Goal: Information Seeking & Learning: Learn about a topic

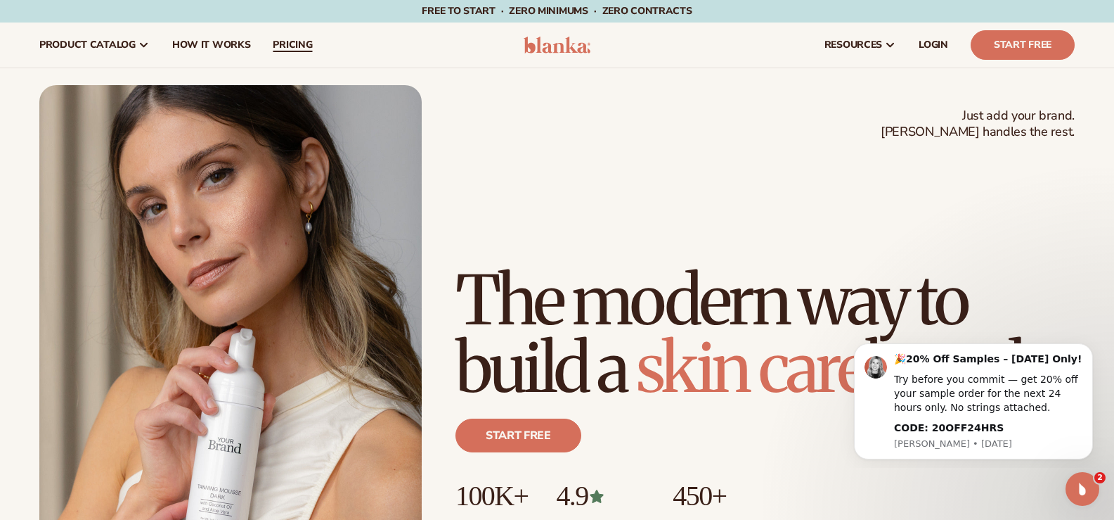
click at [280, 48] on span "pricing" at bounding box center [292, 44] width 39 height 11
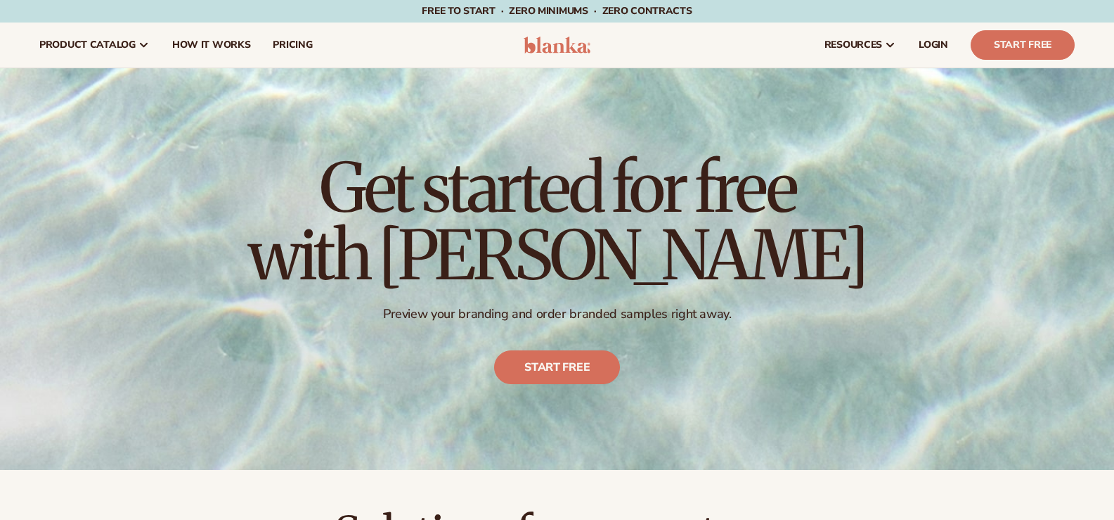
scroll to position [422, 0]
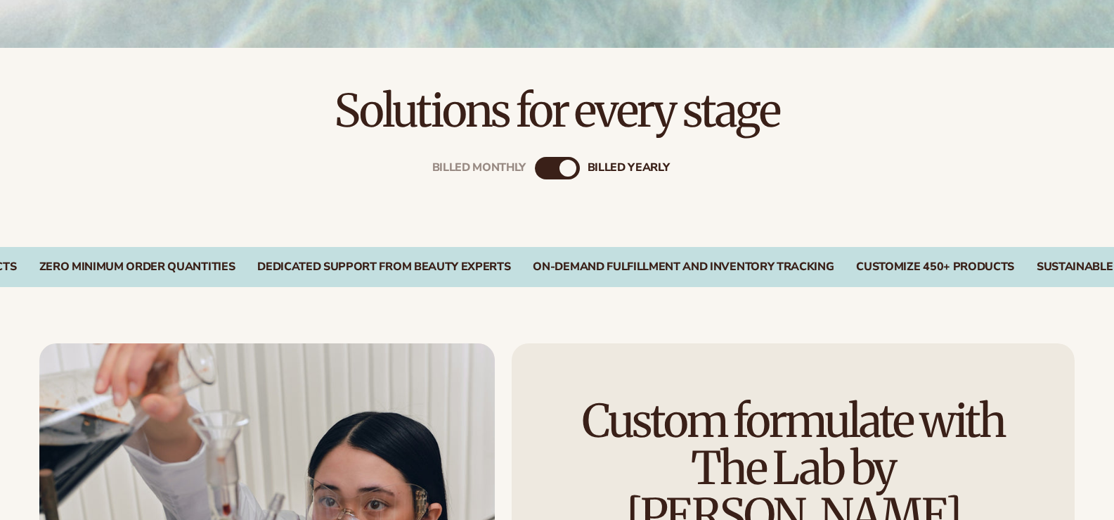
click at [558, 172] on div "Billed Monthly billed Yearly" at bounding box center [557, 168] width 45 height 23
click at [567, 172] on div "billed Yearly" at bounding box center [568, 168] width 17 height 17
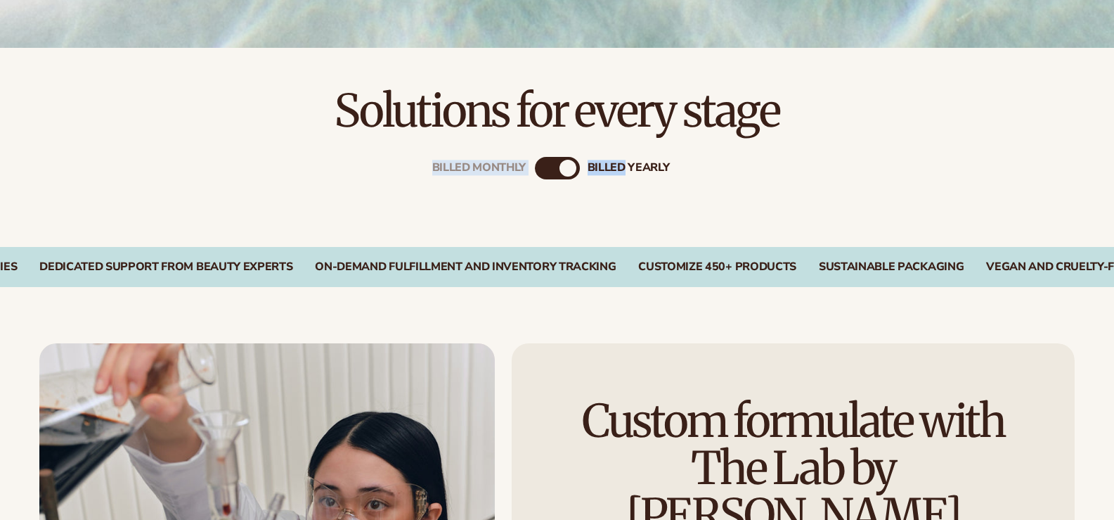
drag, startPoint x: 529, startPoint y: 171, endPoint x: 522, endPoint y: 168, distance: 8.2
click at [535, 169] on div "Billed Monthly billed Yearly" at bounding box center [557, 168] width 45 height 23
click at [535, 168] on div "Billed Monthly" at bounding box center [543, 168] width 17 height 17
click at [565, 174] on div "billed Yearly" at bounding box center [571, 168] width 17 height 17
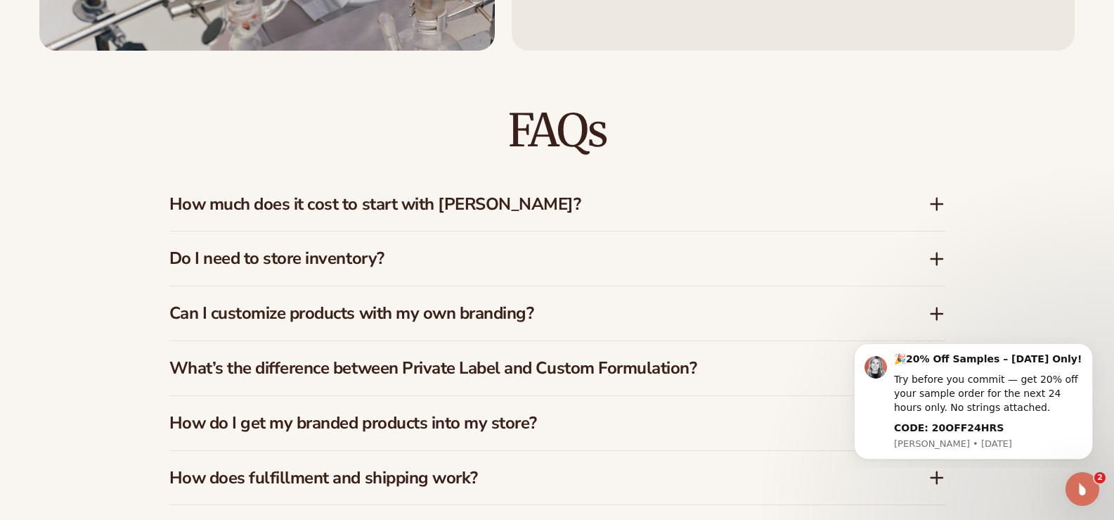
scroll to position [2039, 0]
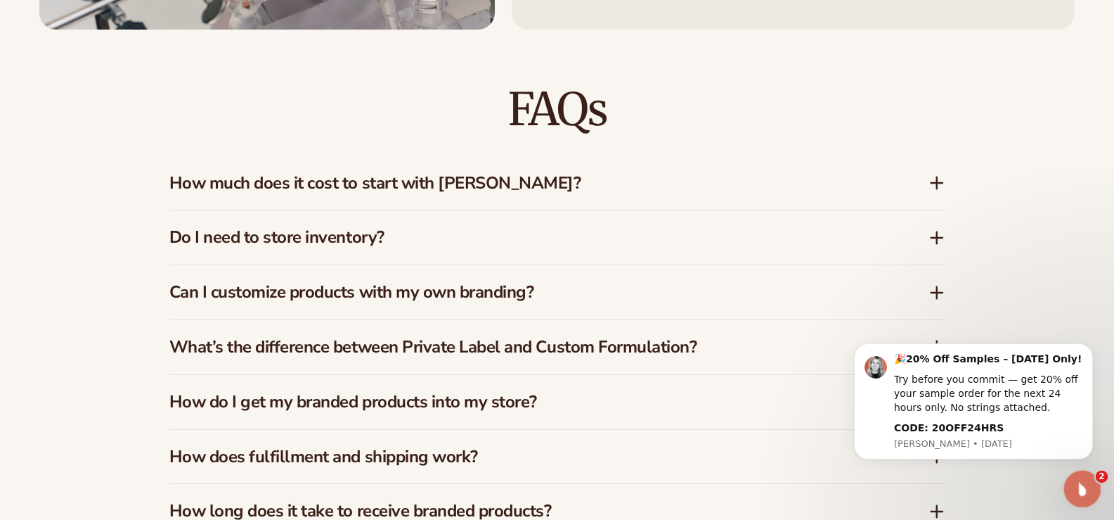
click at [1083, 484] on icon "Open Intercom Messenger" at bounding box center [1080, 486] width 23 height 23
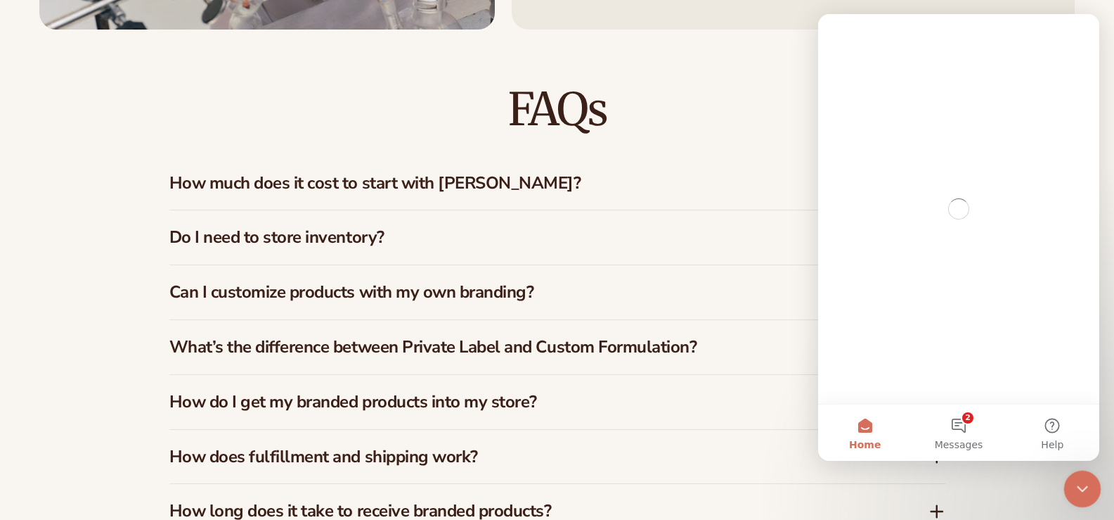
scroll to position [0, 0]
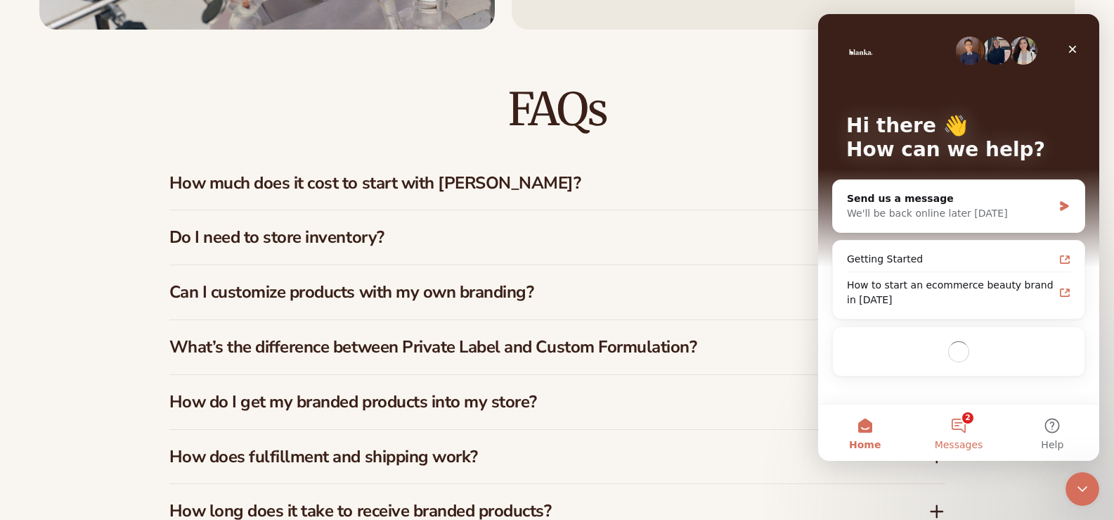
click at [958, 442] on span "Messages" at bounding box center [959, 444] width 49 height 10
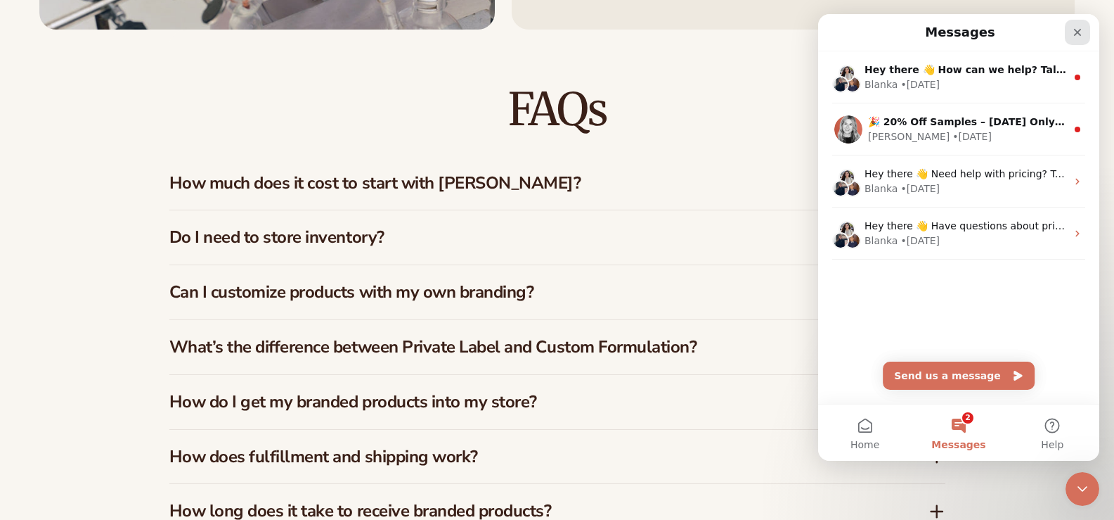
click at [1083, 31] on icon "Close" at bounding box center [1077, 32] width 11 height 11
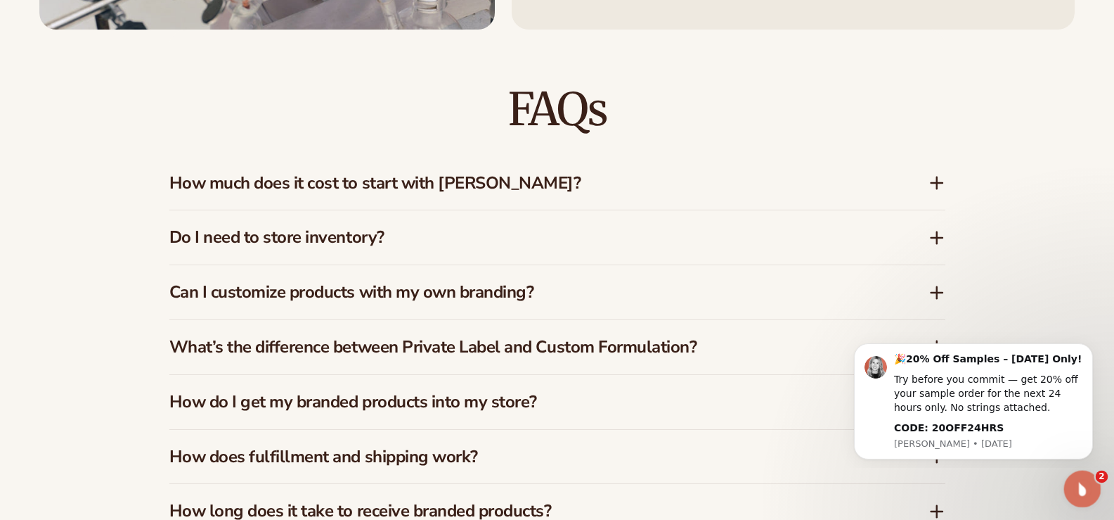
click at [1088, 482] on icon "Open Intercom Messenger" at bounding box center [1080, 486] width 23 height 23
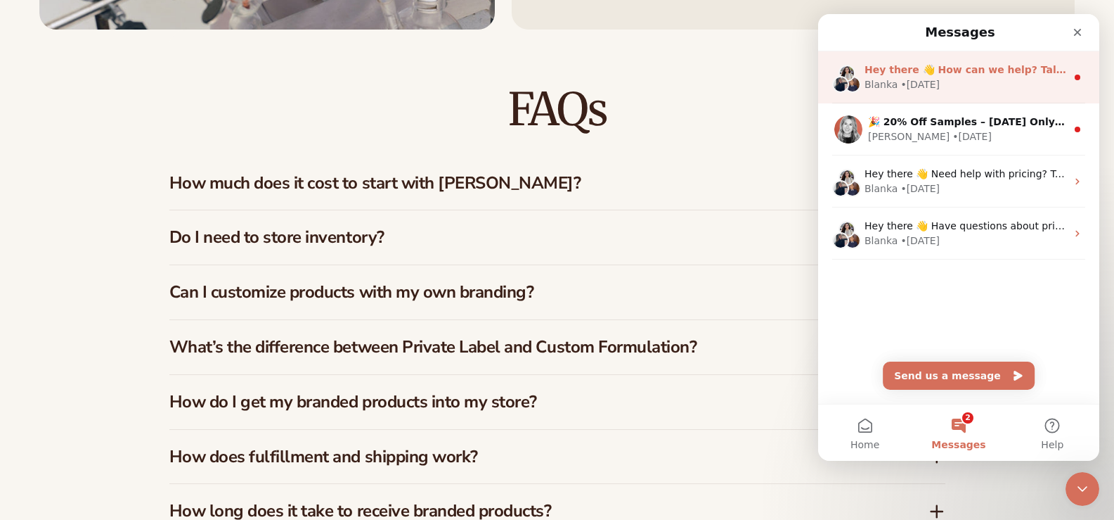
click at [1021, 79] on div "Blanka • 1w ago" at bounding box center [966, 84] width 202 height 15
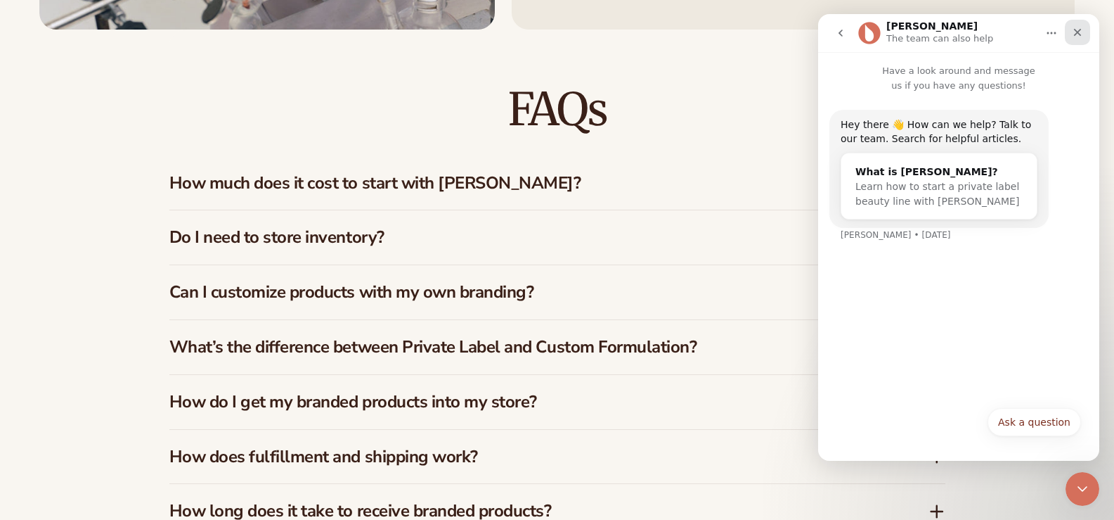
click at [1086, 37] on div "Close" at bounding box center [1077, 32] width 25 height 25
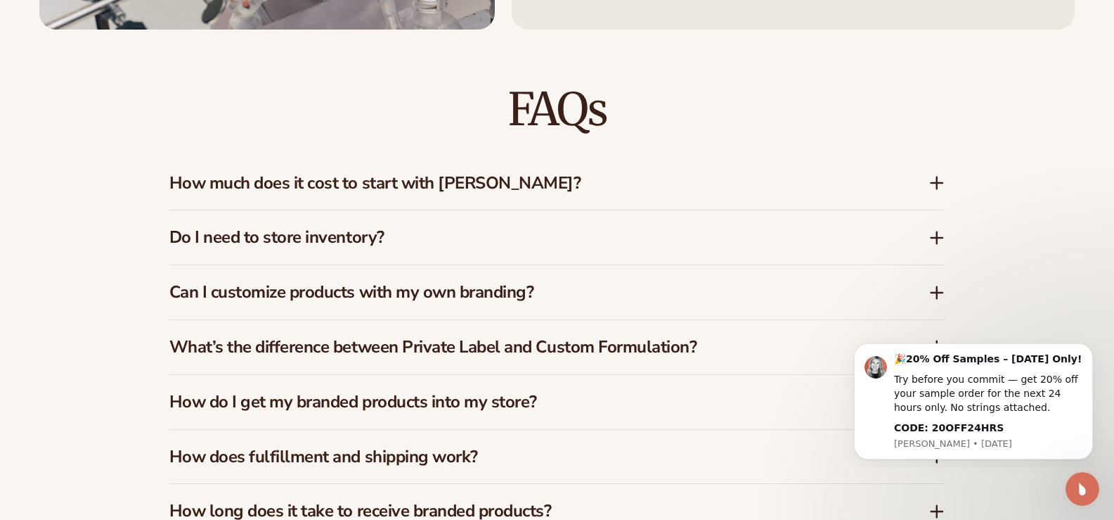
click at [937, 167] on div "How much does it cost to start with Blanka?" at bounding box center [557, 183] width 776 height 54
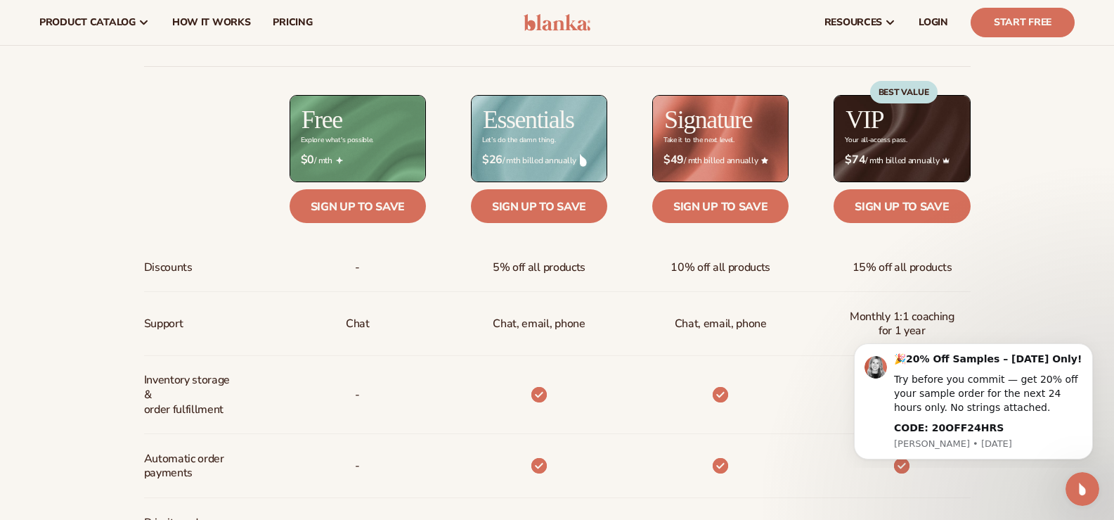
scroll to position [563, 0]
click at [869, 166] on span "$74 / mth billed annually" at bounding box center [902, 160] width 114 height 13
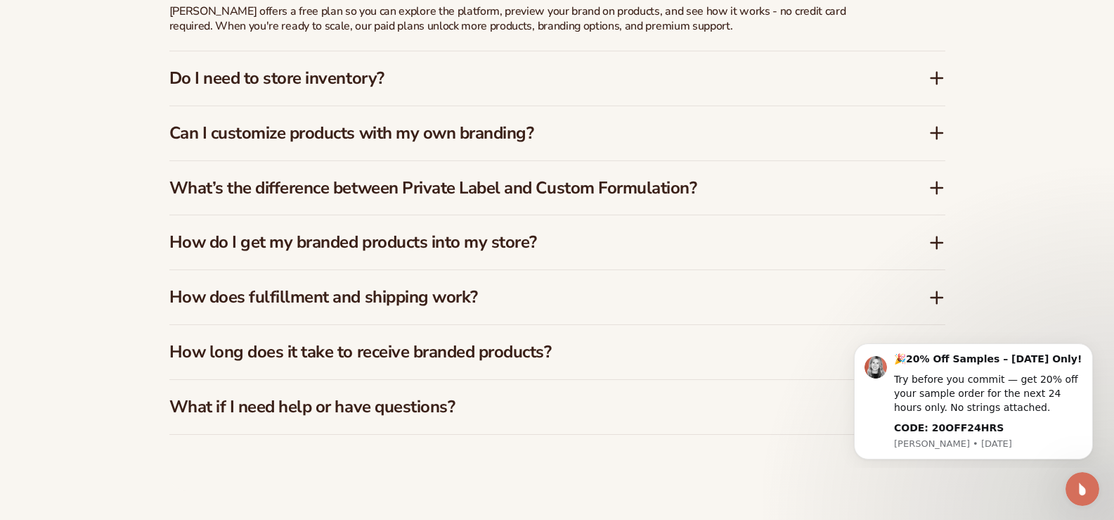
scroll to position [2461, 0]
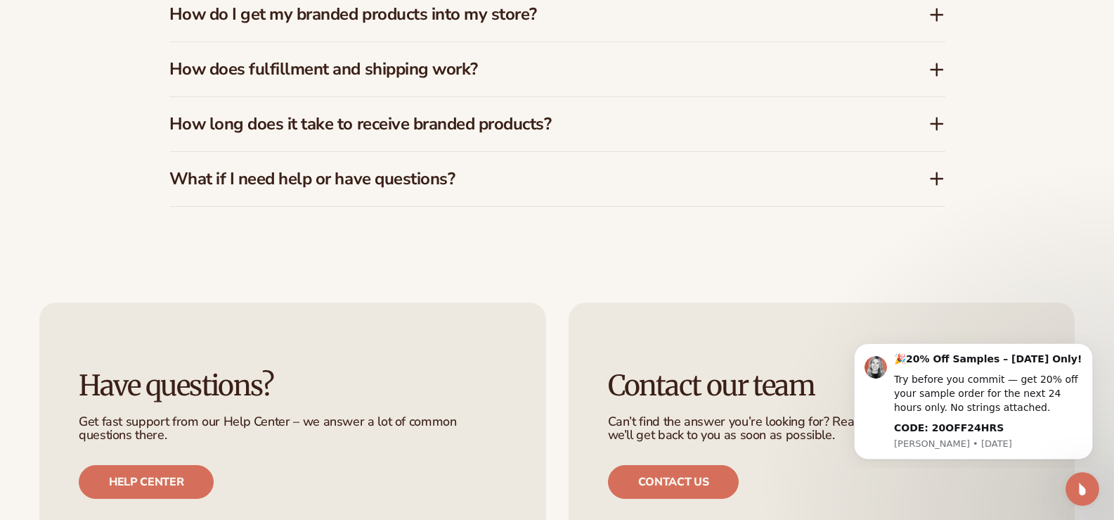
click at [938, 89] on div "How does fulfillment and shipping work?" at bounding box center [557, 69] width 776 height 54
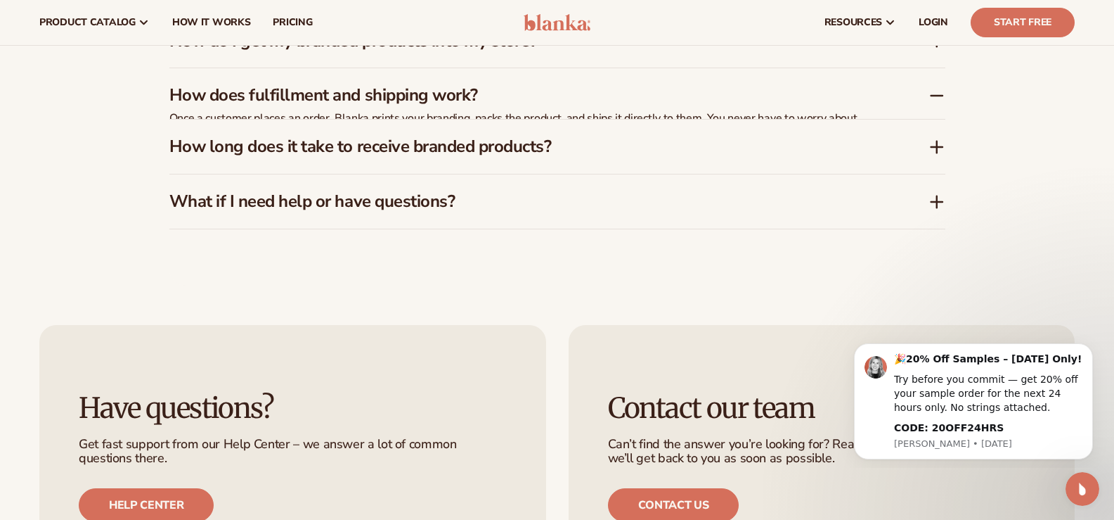
click at [937, 96] on icon at bounding box center [937, 96] width 11 height 0
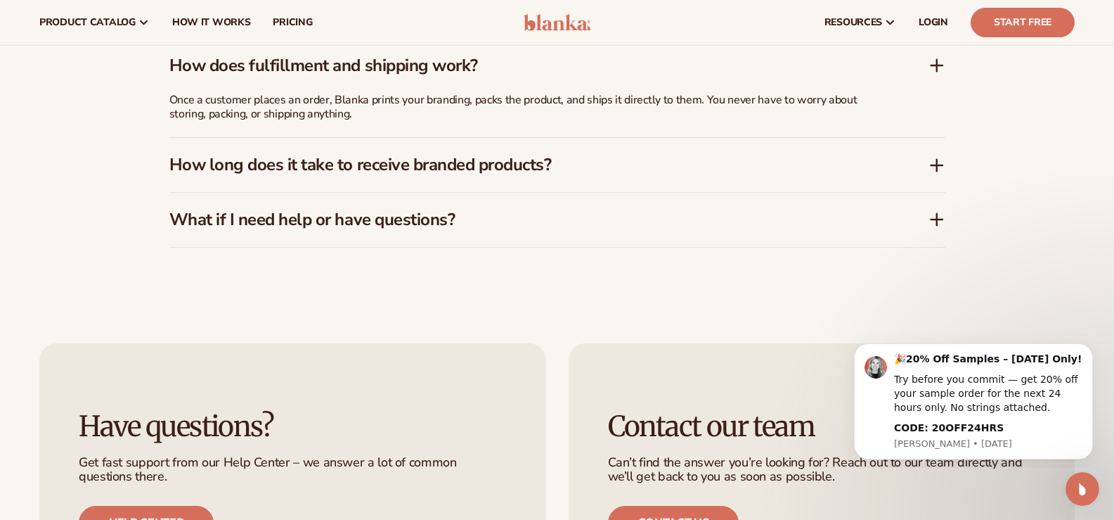
scroll to position [2427, 0]
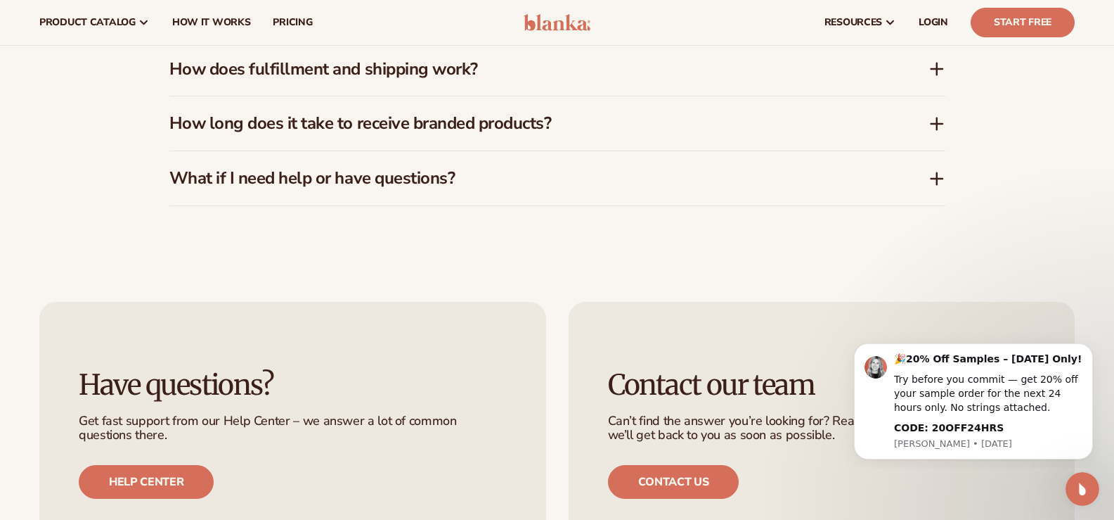
click at [937, 69] on icon at bounding box center [937, 69] width 11 height 0
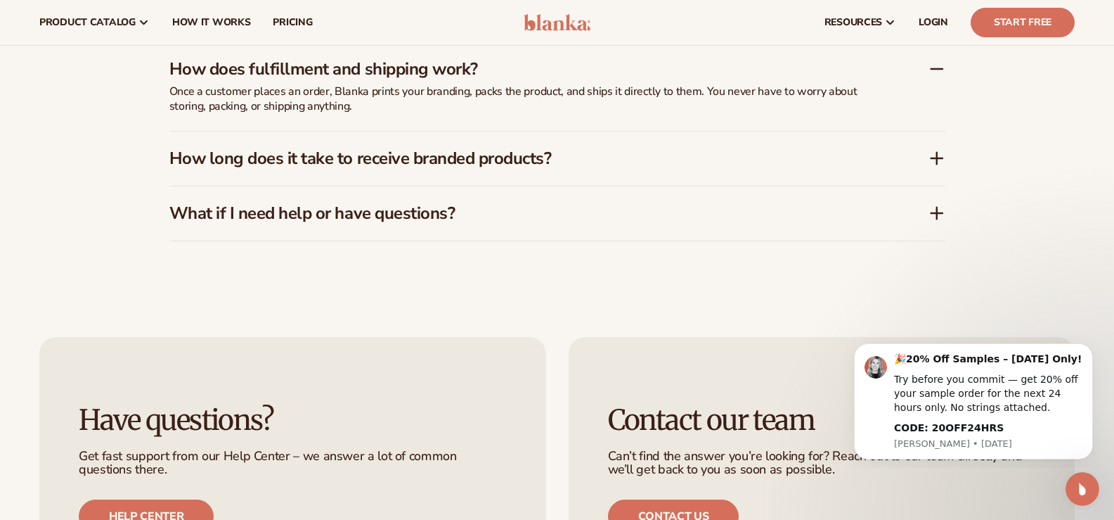
scroll to position [2356, 0]
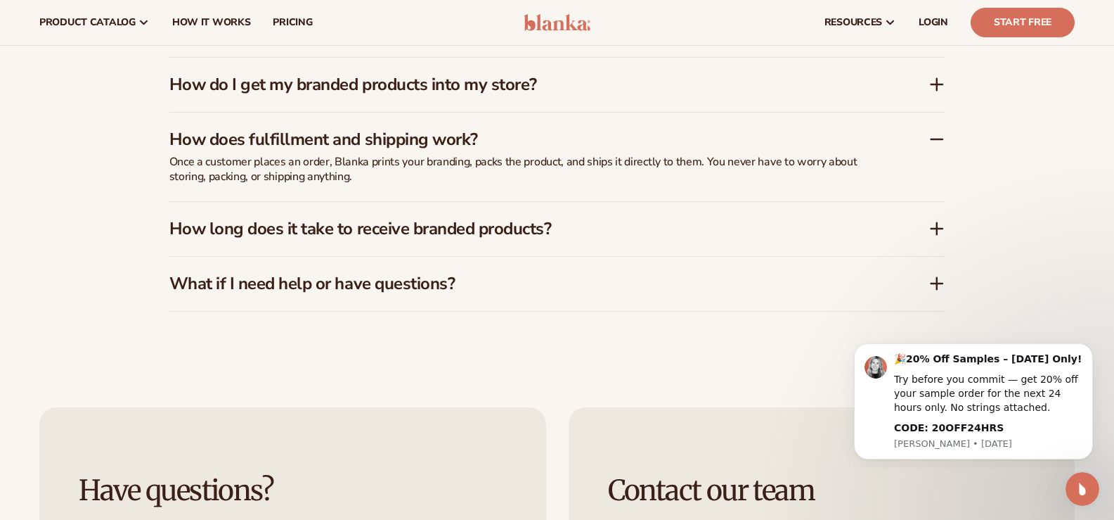
click at [933, 141] on icon at bounding box center [937, 139] width 17 height 17
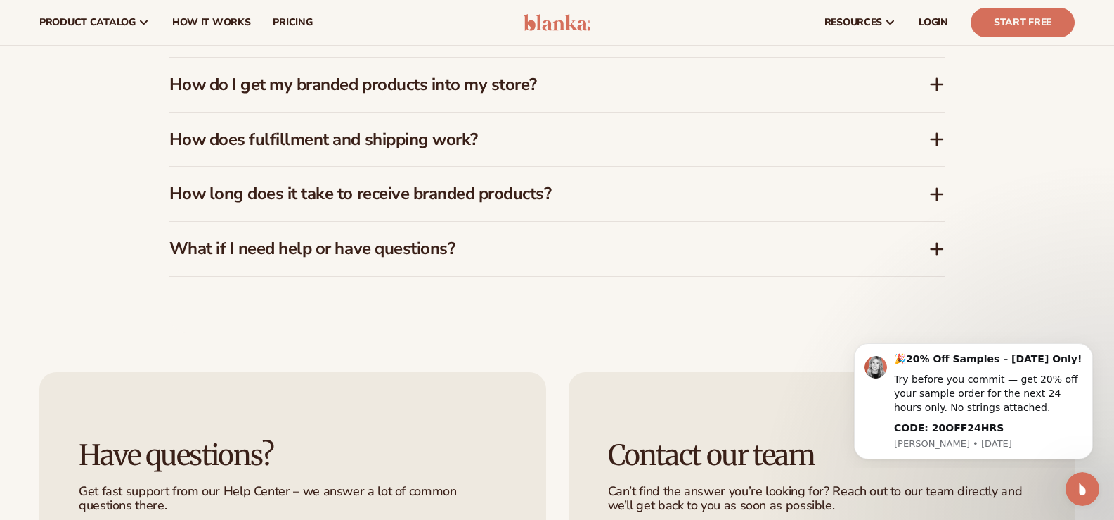
click at [940, 192] on icon at bounding box center [937, 194] width 17 height 17
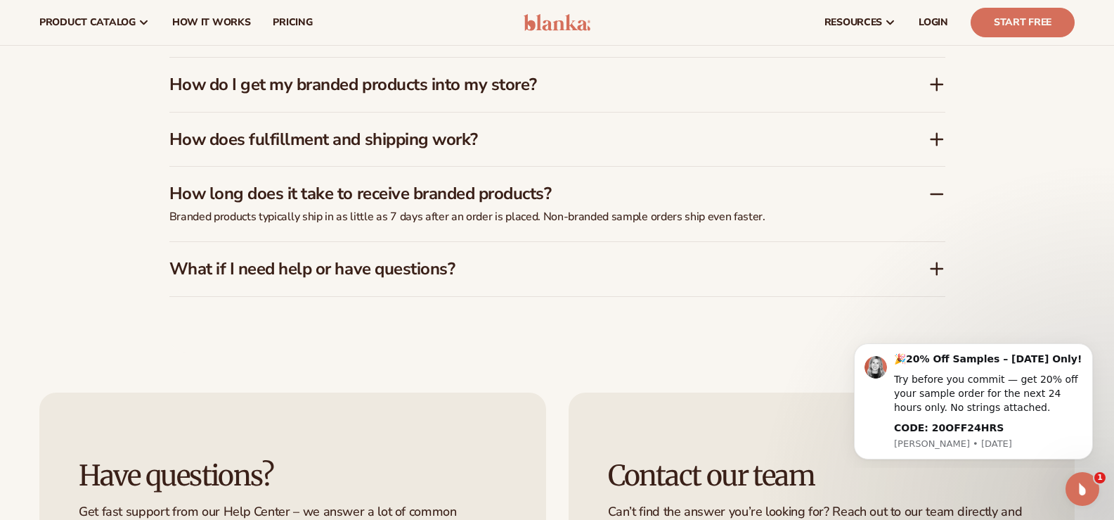
click at [940, 192] on icon at bounding box center [937, 194] width 17 height 17
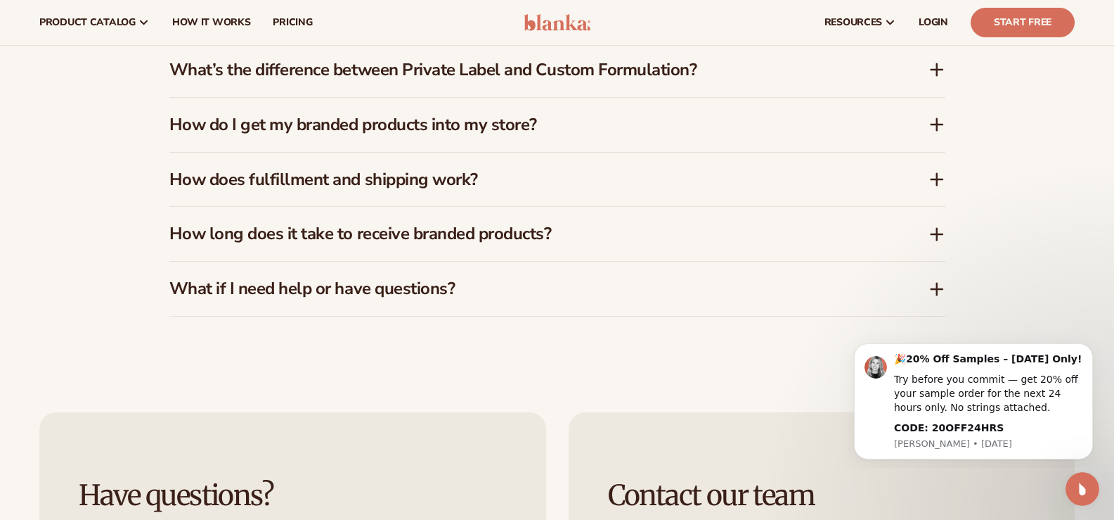
scroll to position [2286, 0]
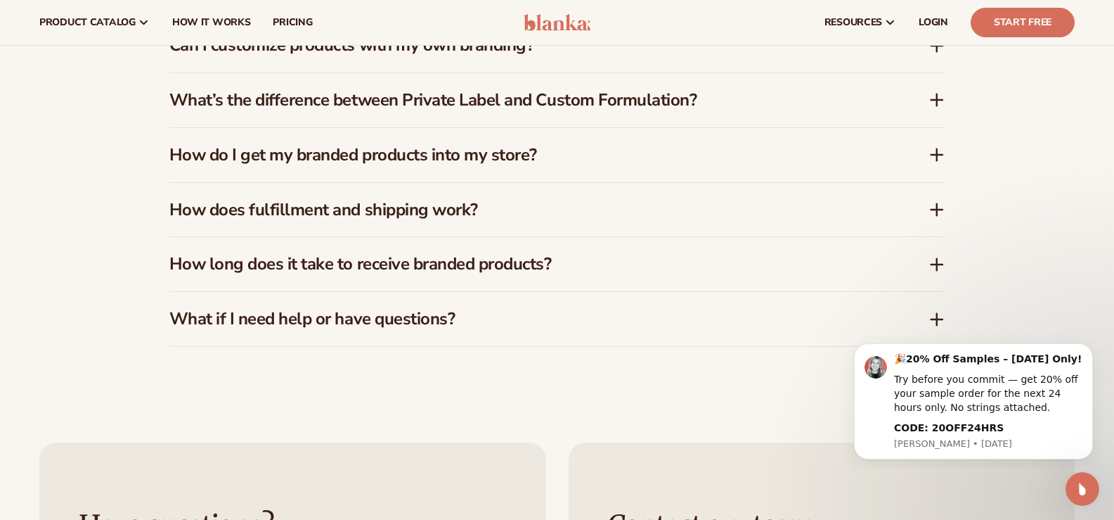
click at [933, 158] on icon at bounding box center [937, 154] width 17 height 17
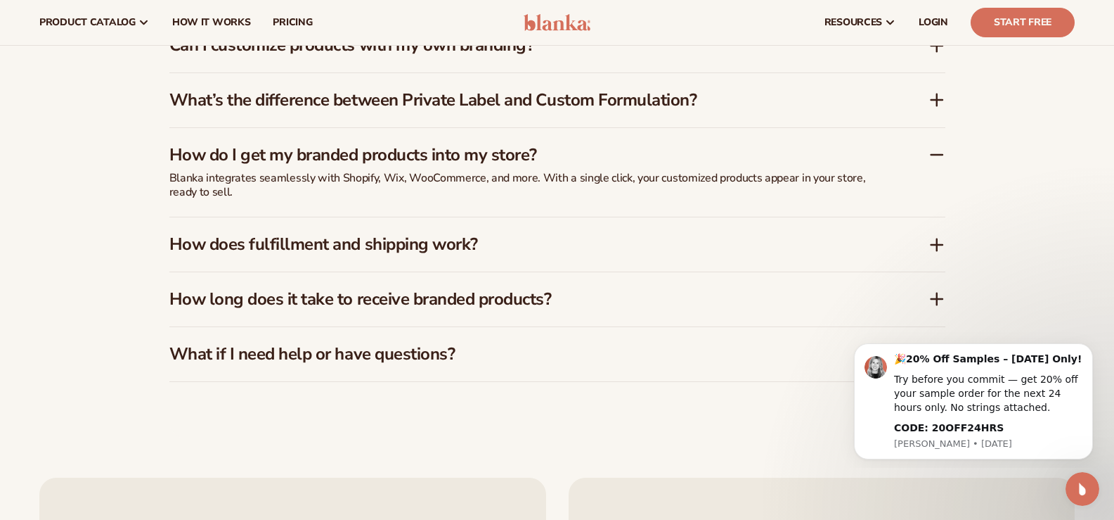
scroll to position [2216, 0]
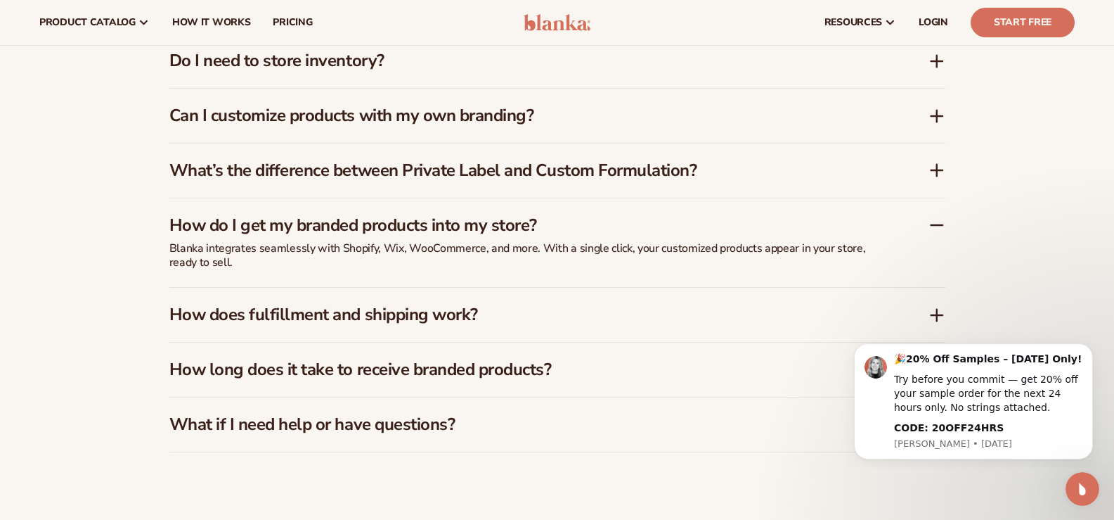
click at [927, 215] on div "How do I get my branded products into my store?" at bounding box center [548, 225] width 759 height 20
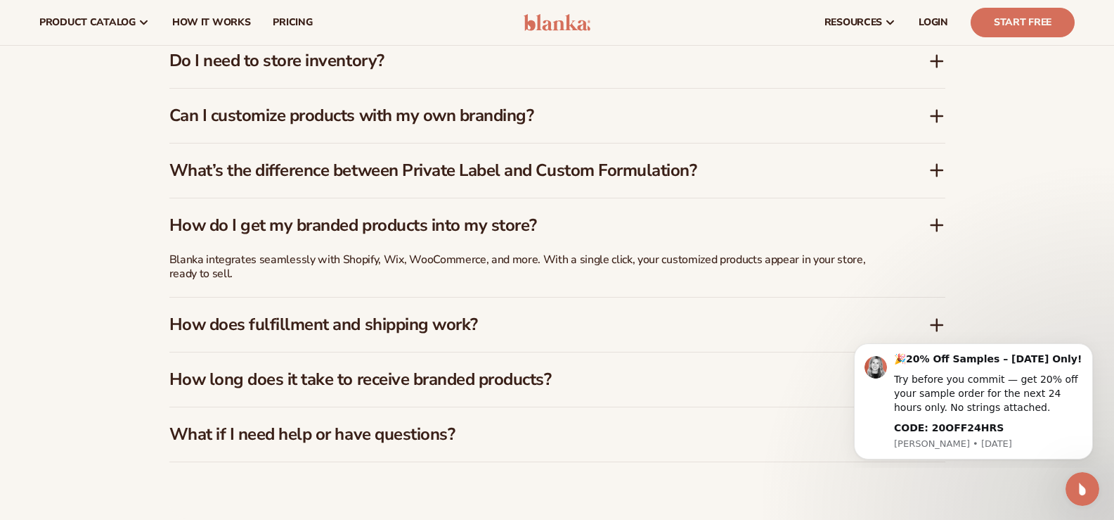
click at [937, 220] on icon at bounding box center [937, 224] width 0 height 11
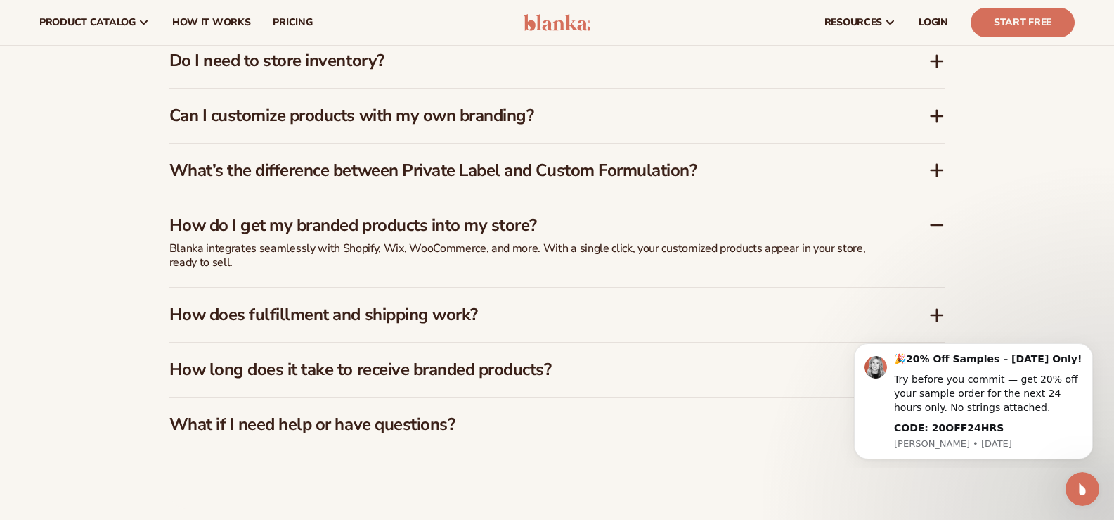
click at [937, 220] on icon at bounding box center [937, 225] width 17 height 17
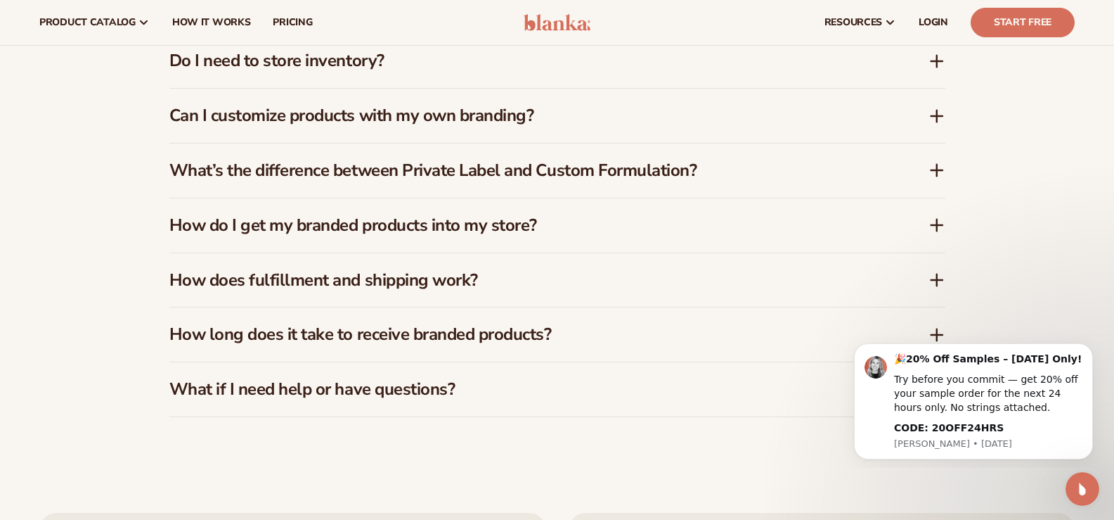
click at [941, 169] on icon at bounding box center [937, 170] width 17 height 17
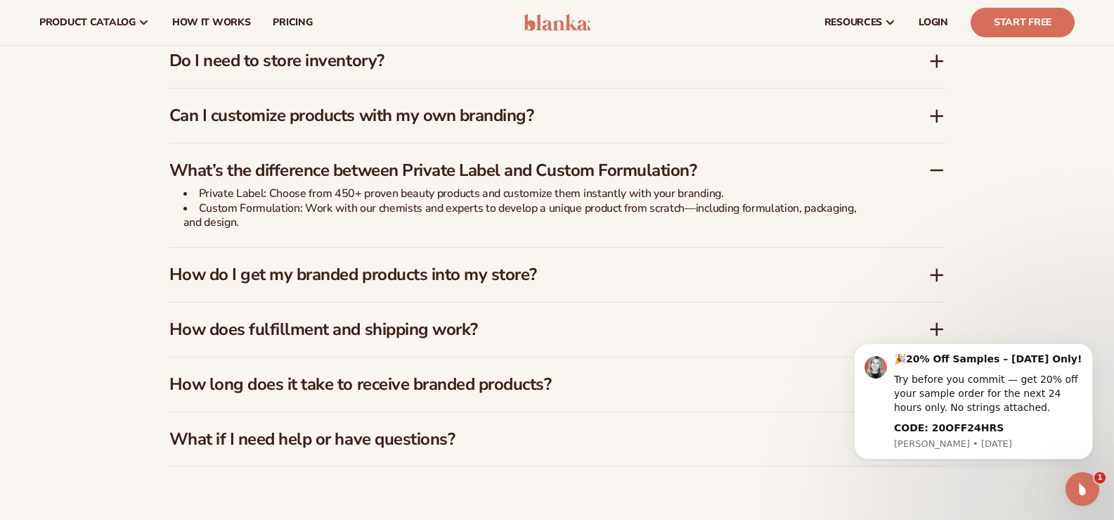
click at [940, 169] on icon at bounding box center [937, 170] width 17 height 17
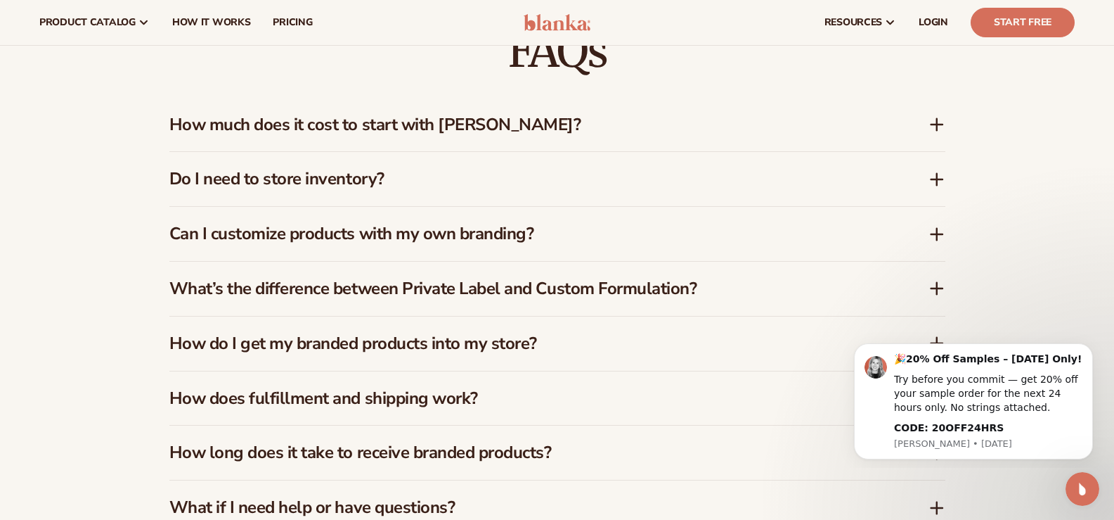
scroll to position [2075, 0]
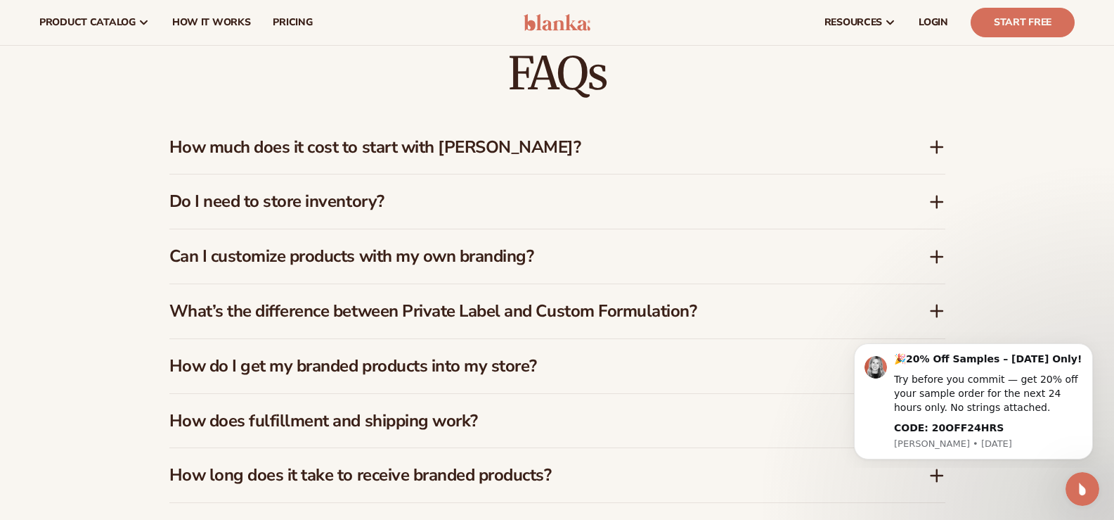
click at [932, 260] on icon at bounding box center [937, 256] width 17 height 17
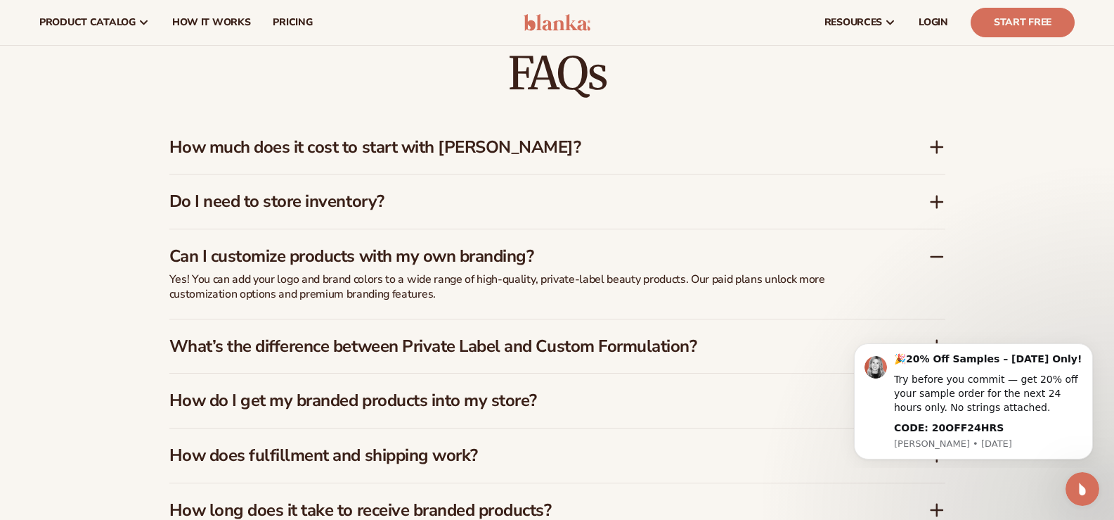
click at [932, 257] on icon at bounding box center [937, 256] width 17 height 17
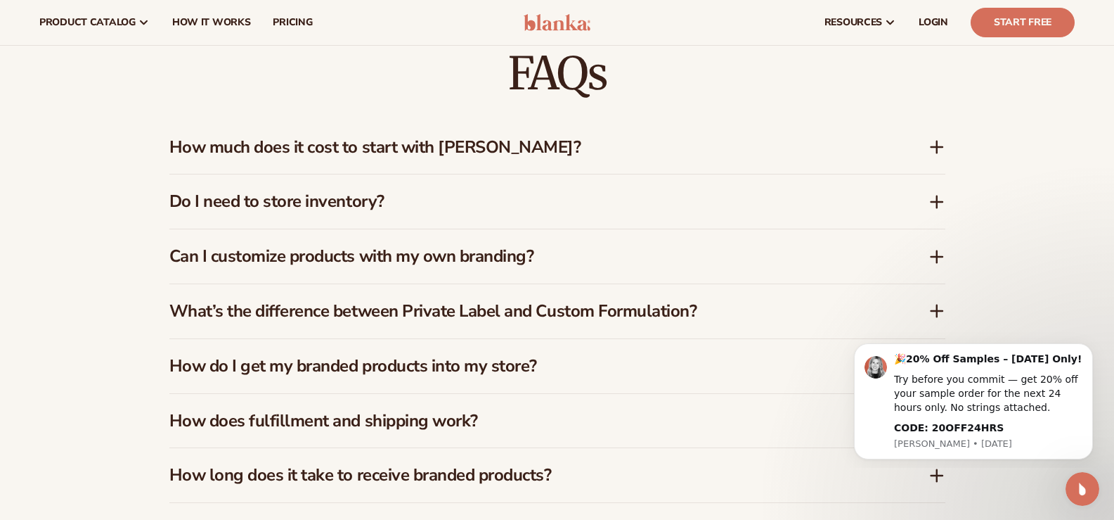
click at [932, 257] on icon at bounding box center [937, 257] width 11 height 0
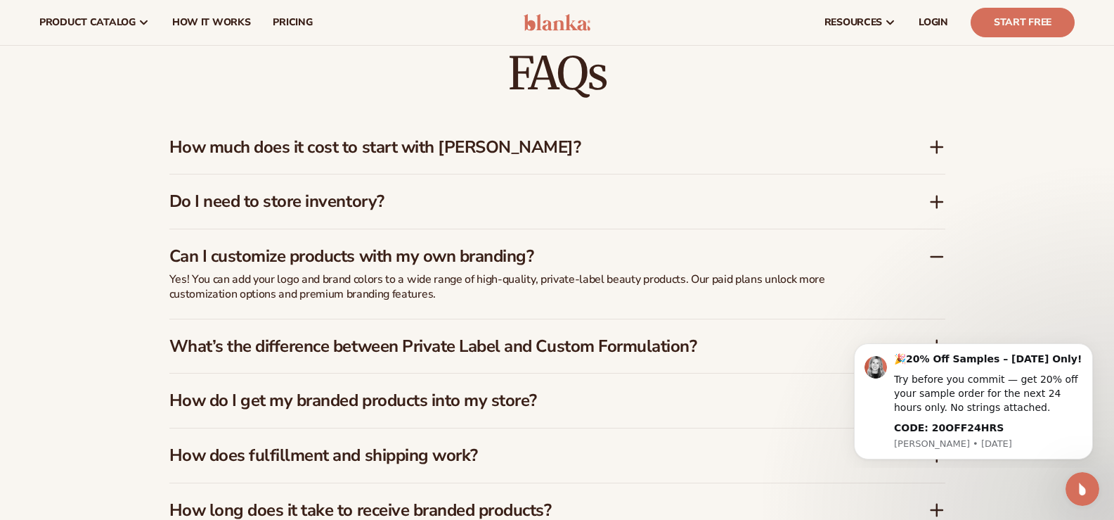
click at [939, 257] on icon at bounding box center [937, 257] width 11 height 0
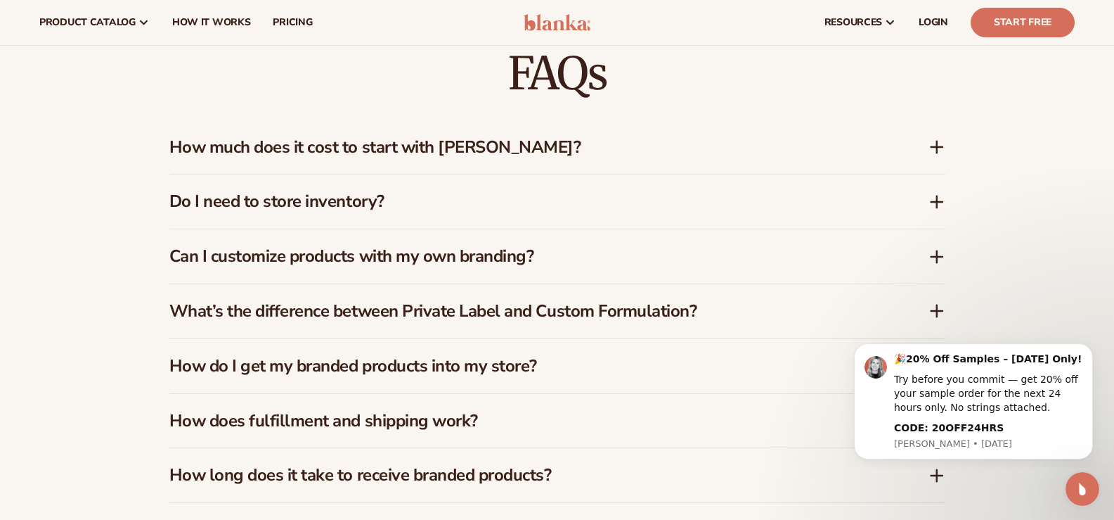
click at [931, 211] on div "Do I need to store inventory?" at bounding box center [557, 201] width 776 height 54
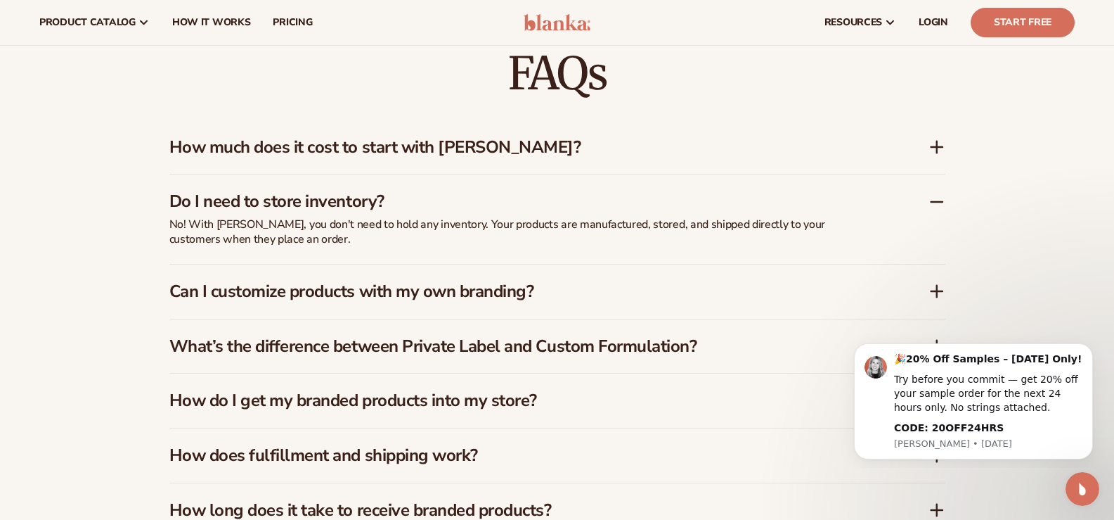
click at [931, 211] on div "Do I need to store inventory?" at bounding box center [557, 195] width 776 height 43
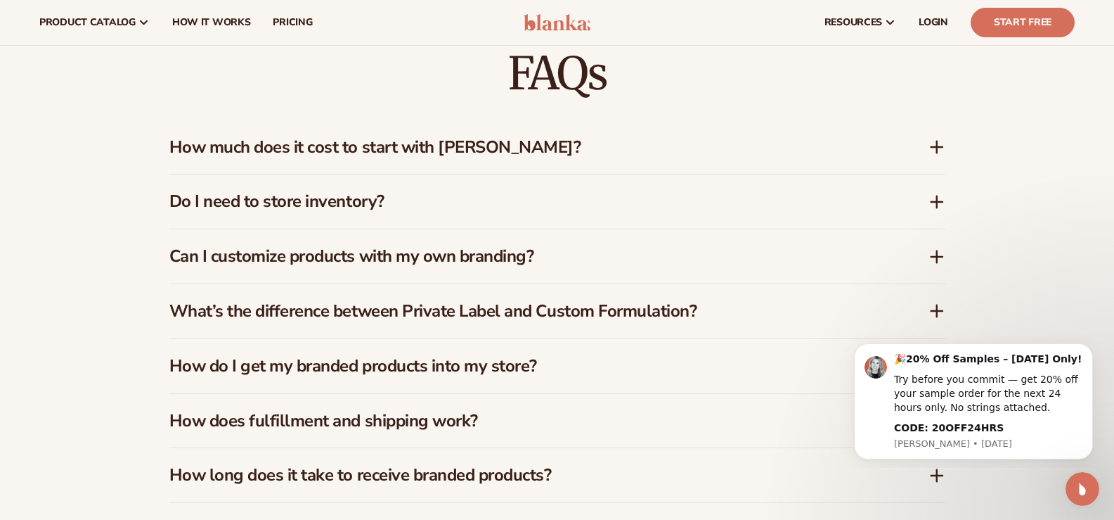
click at [930, 157] on div "How much does it cost to start with Blanka?" at bounding box center [557, 147] width 776 height 54
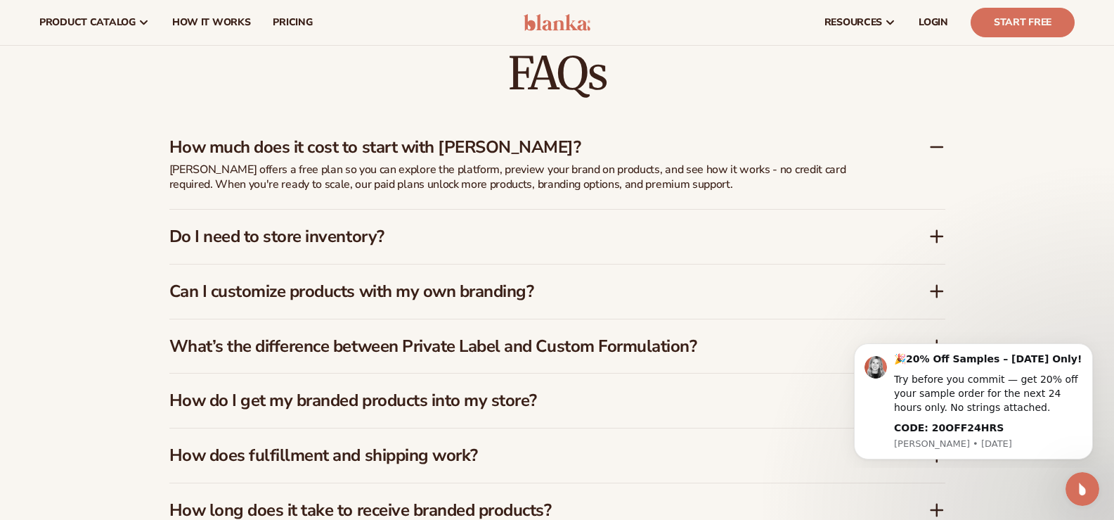
click at [930, 157] on div "How much does it cost to start with Blanka?" at bounding box center [557, 141] width 776 height 43
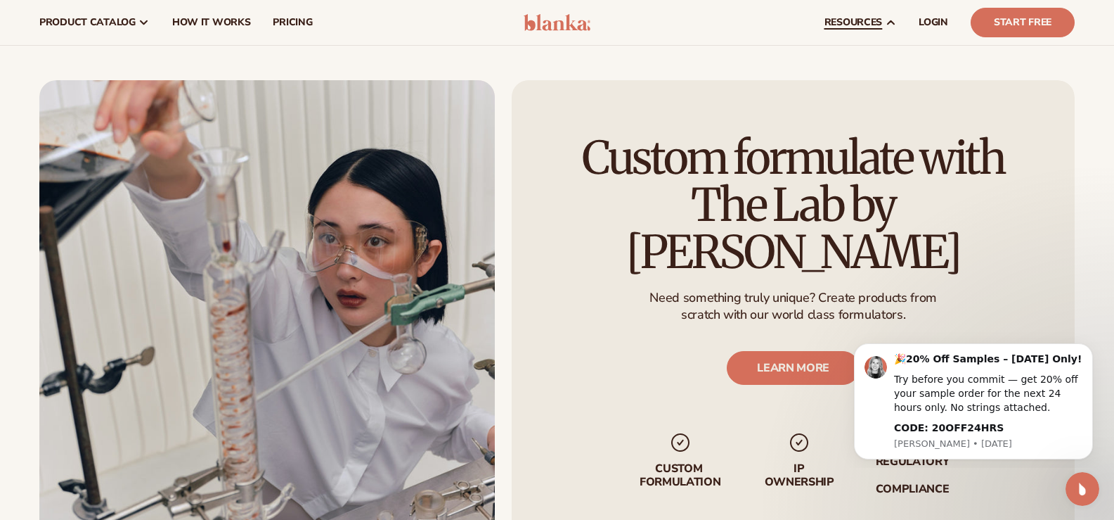
scroll to position [1442, 0]
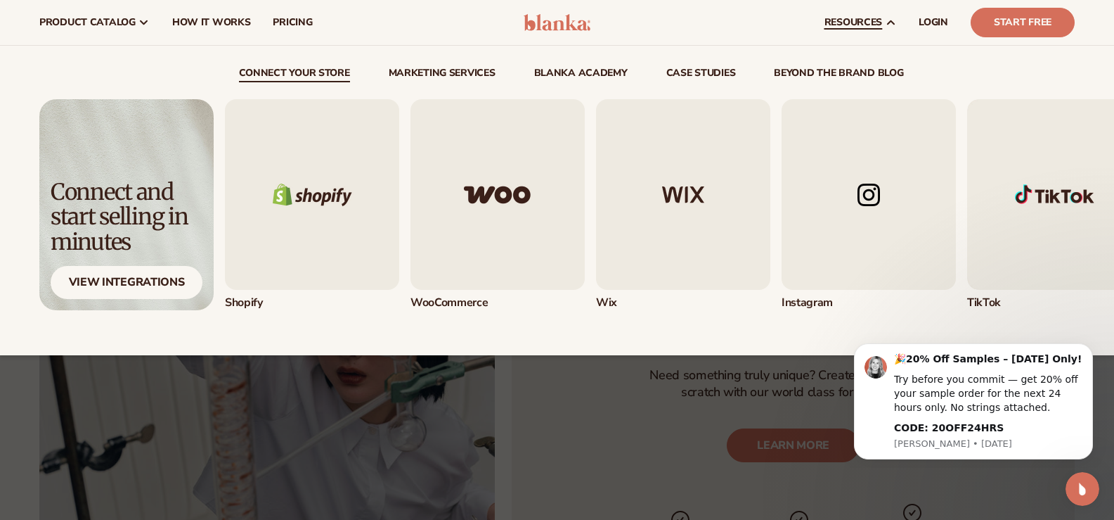
click at [879, 28] on span "resources" at bounding box center [854, 22] width 58 height 11
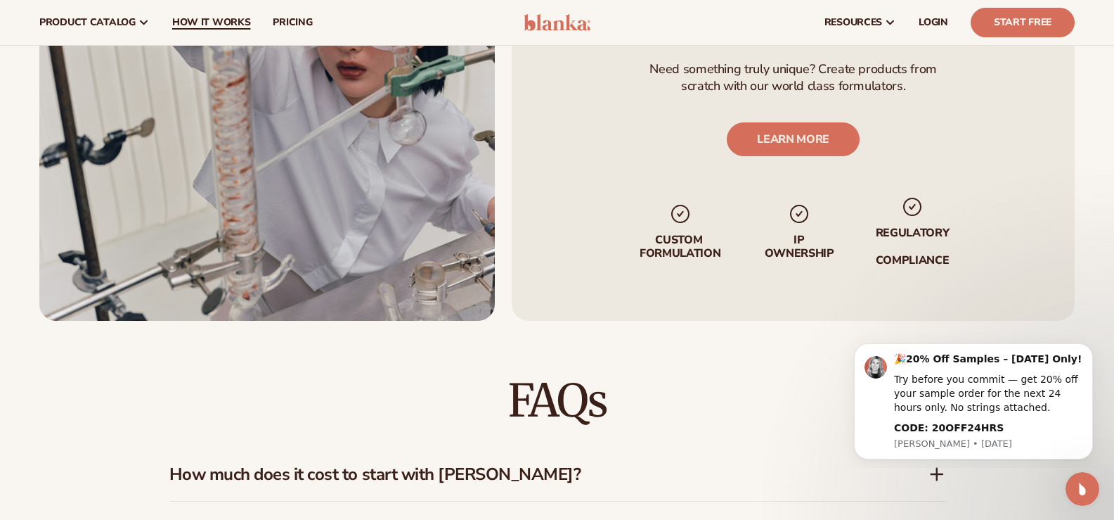
scroll to position [1723, 0]
